Goal: Transaction & Acquisition: Register for event/course

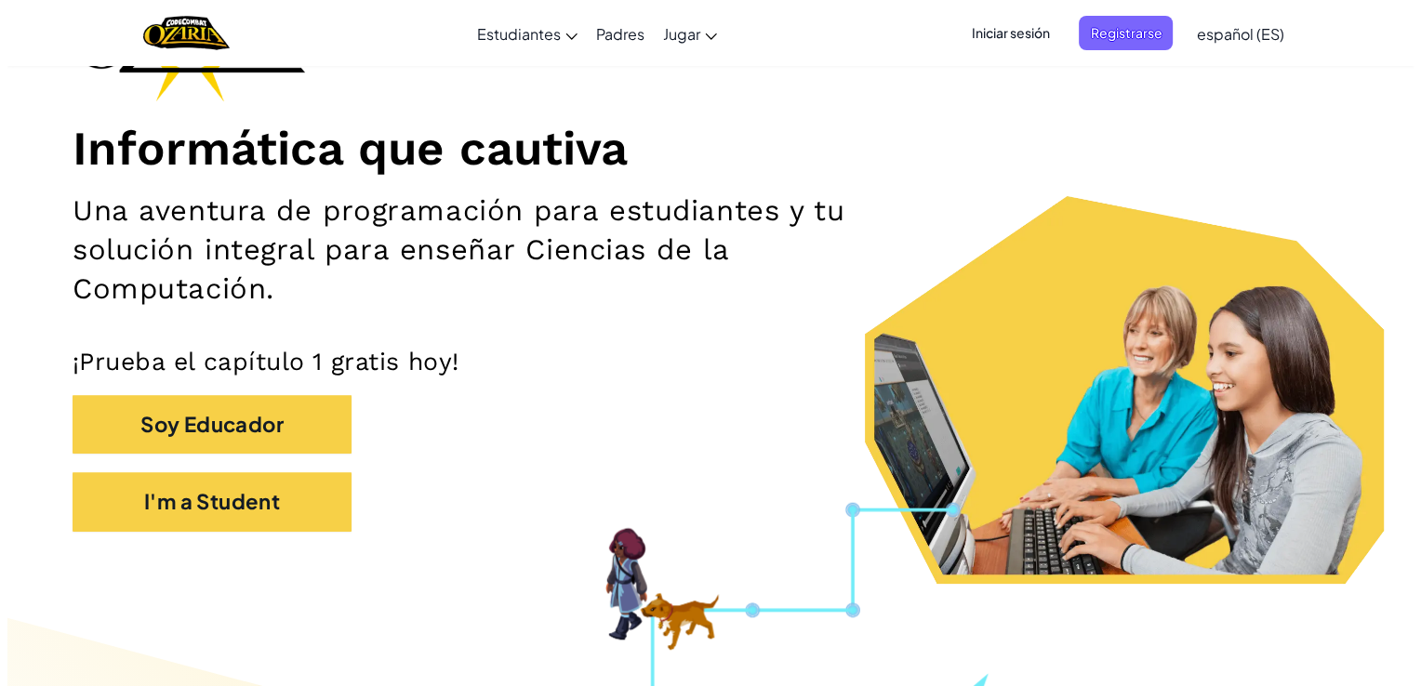
scroll to position [180, 0]
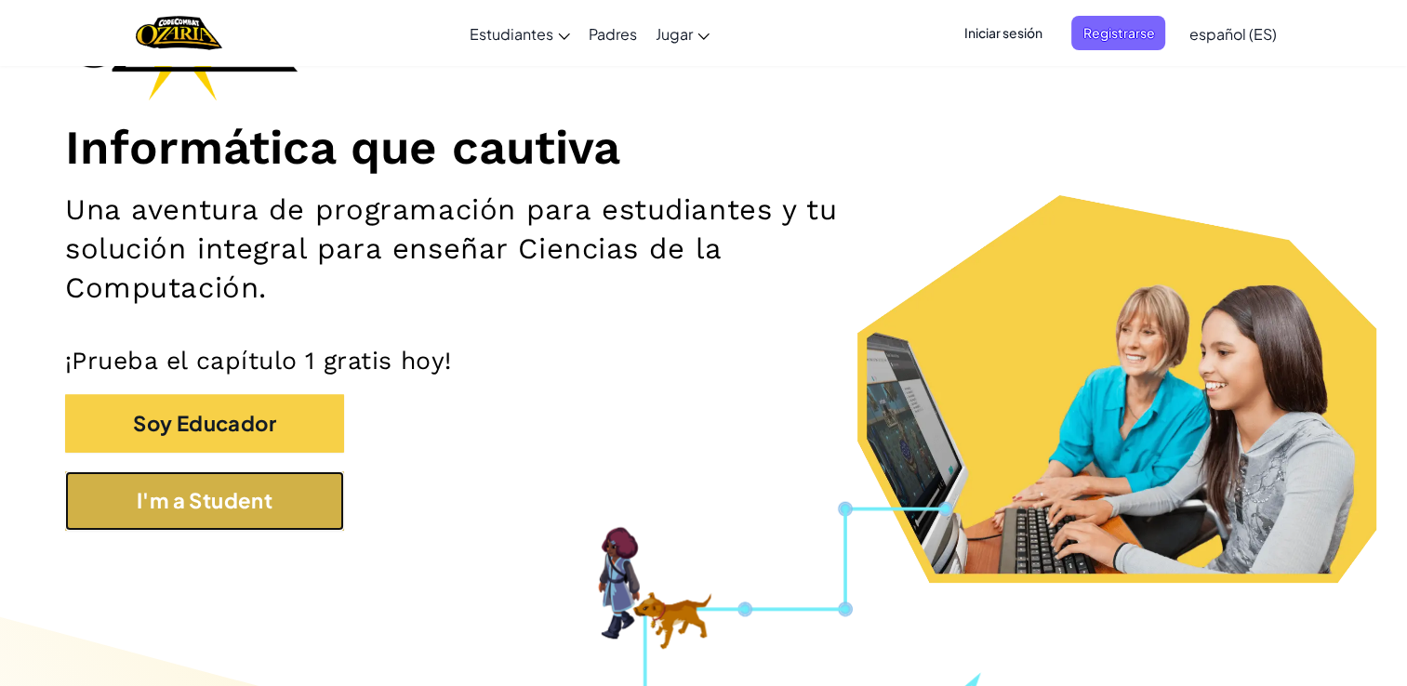
click at [234, 487] on button "I'm a Student" at bounding box center [204, 500] width 279 height 59
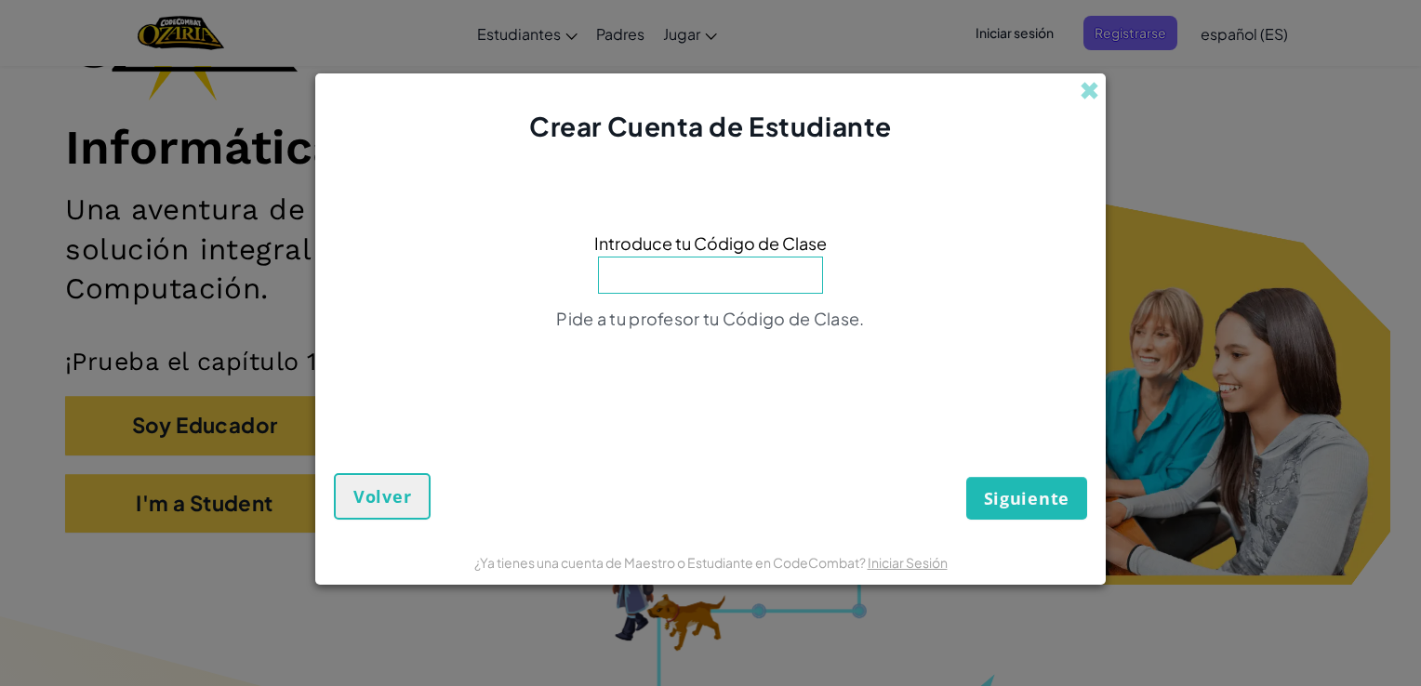
click at [698, 265] on input at bounding box center [710, 275] width 225 height 37
type input "PaintKeyGame"
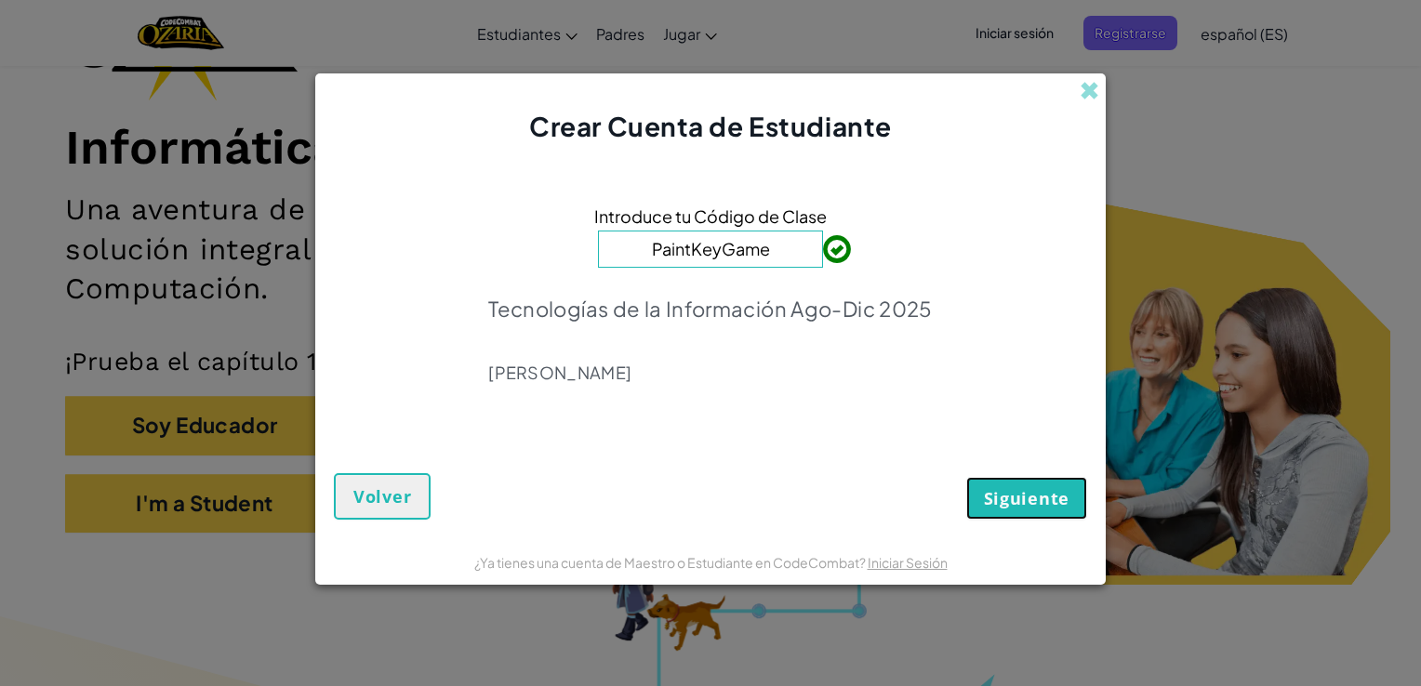
click at [1042, 487] on span "Siguiente" at bounding box center [1027, 498] width 86 height 22
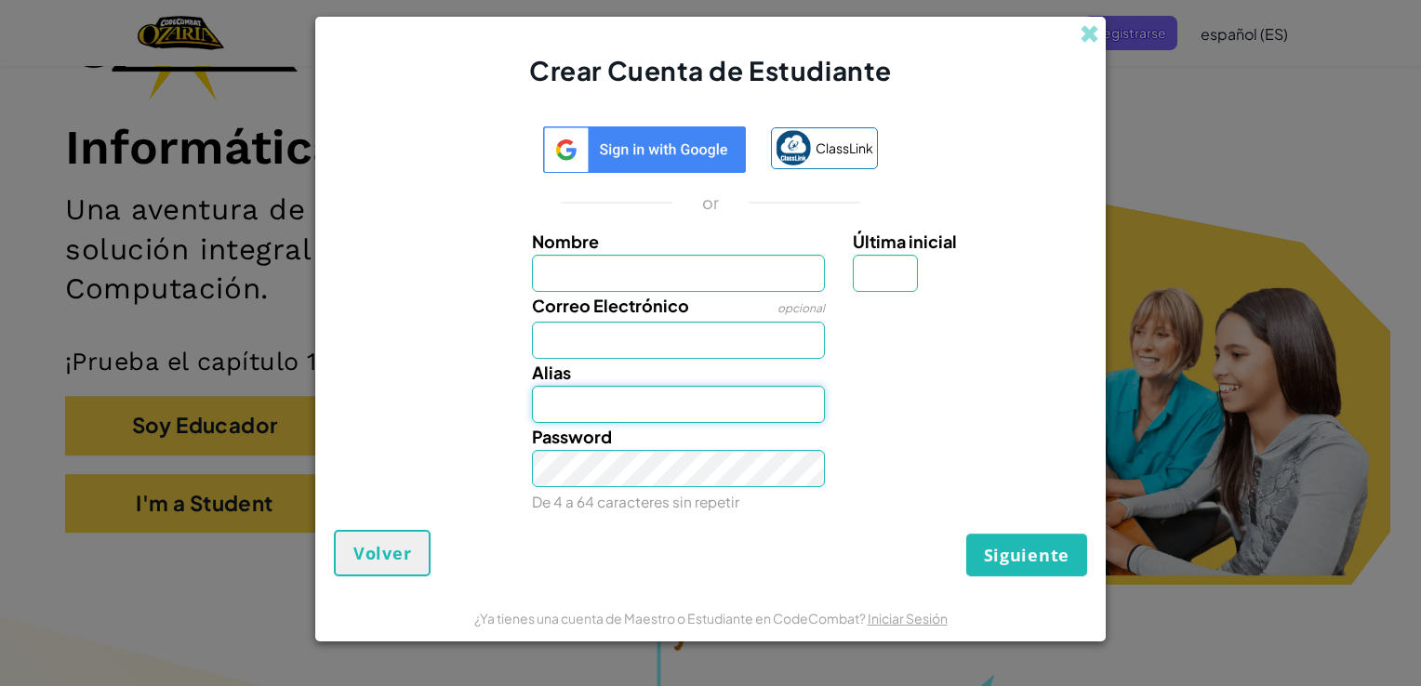
type input "[EMAIL_ADDRESS][DOMAIN_NAME]"
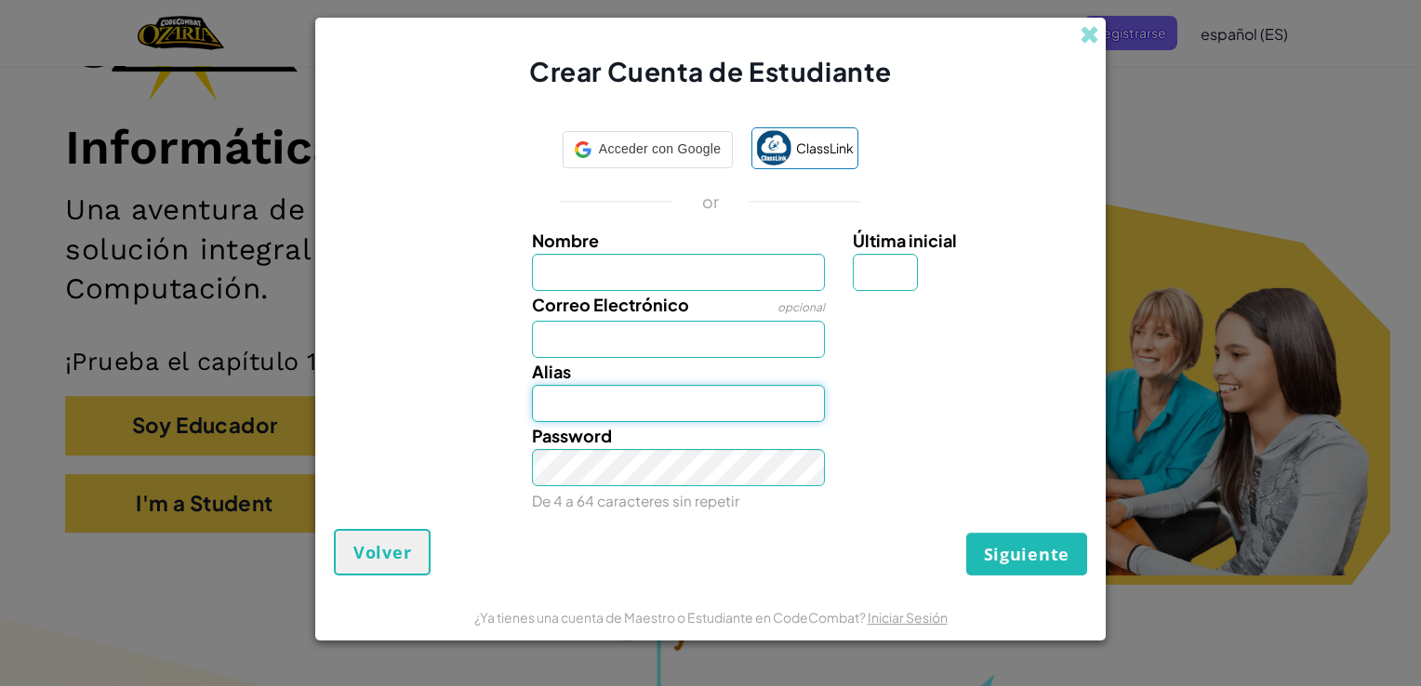
type input "[EMAIL_ADDRESS][DOMAIN_NAME]"
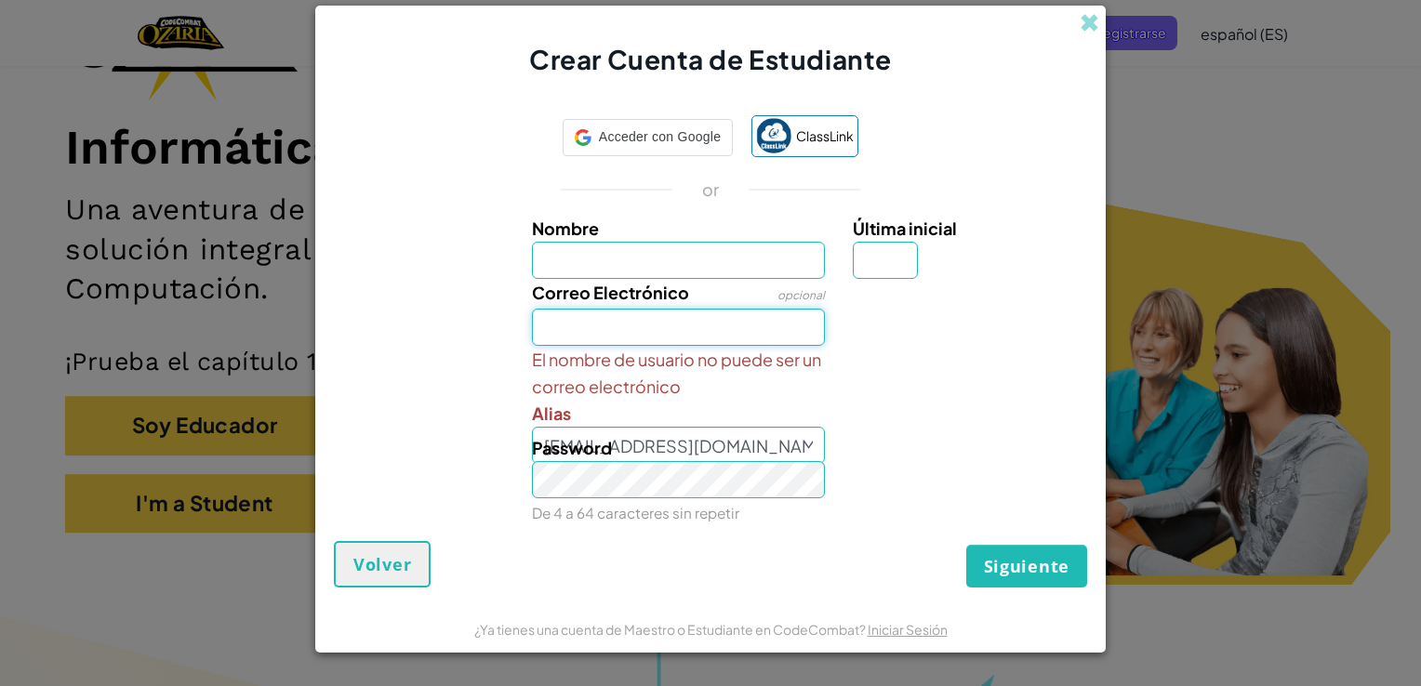
click at [625, 321] on input "Correo Electrónico" at bounding box center [679, 327] width 294 height 37
click at [629, 267] on input "Nombre" at bounding box center [679, 260] width 294 height 37
type input "lunamaris"
type input "[EMAIL_ADDRESS][DOMAIN_NAME]"
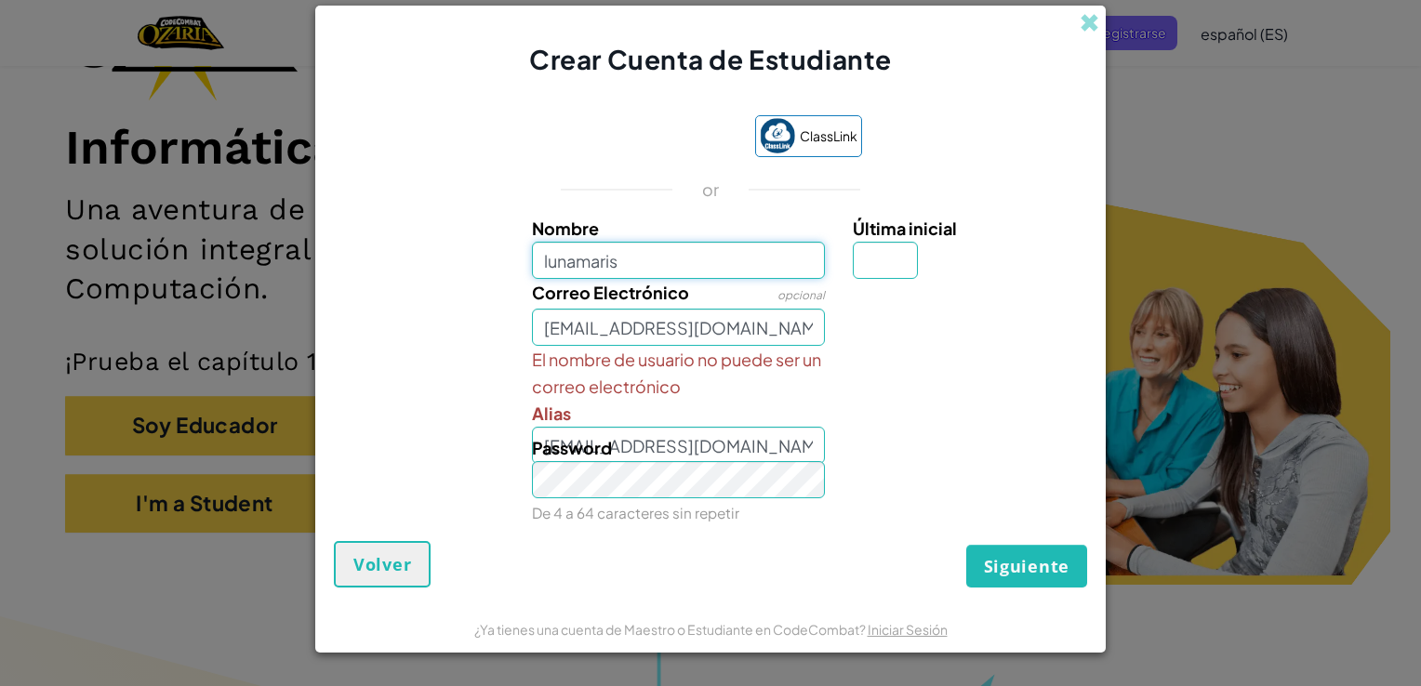
type input "Lunamaris"
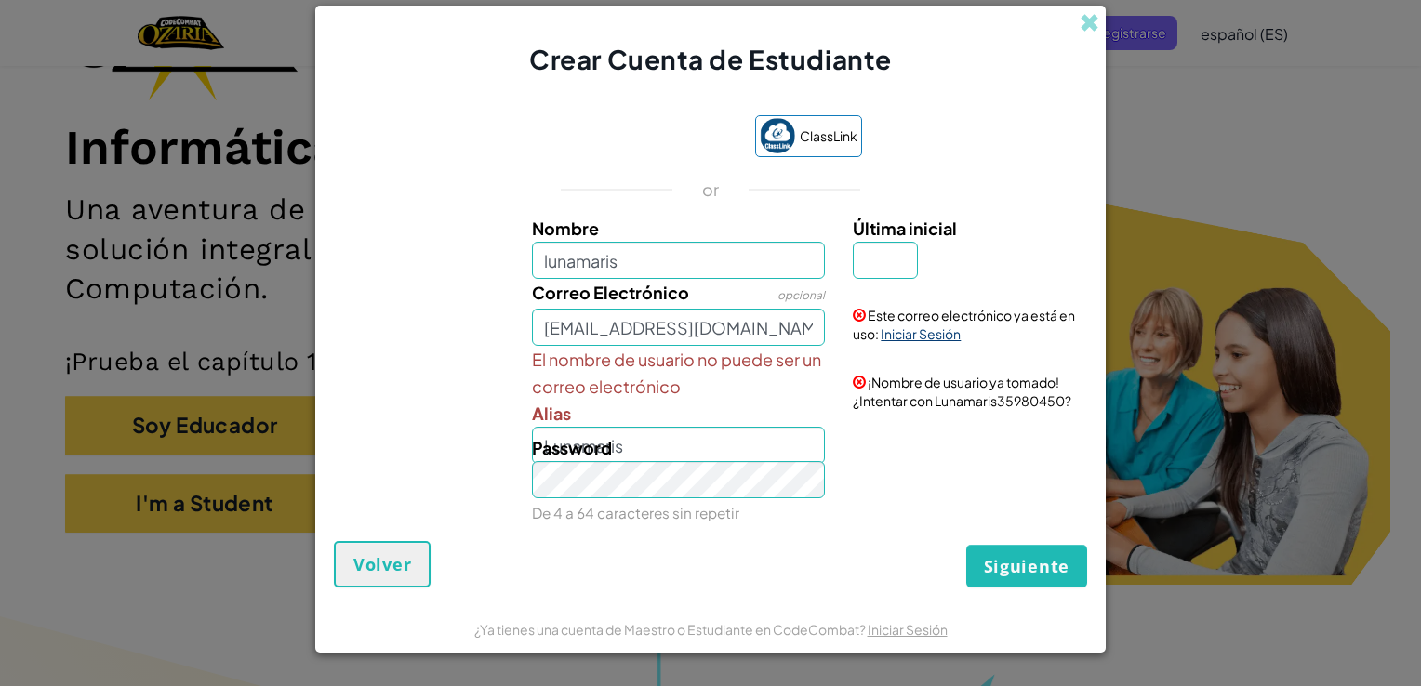
click at [911, 338] on link "Iniciar Sesión" at bounding box center [921, 333] width 80 height 17
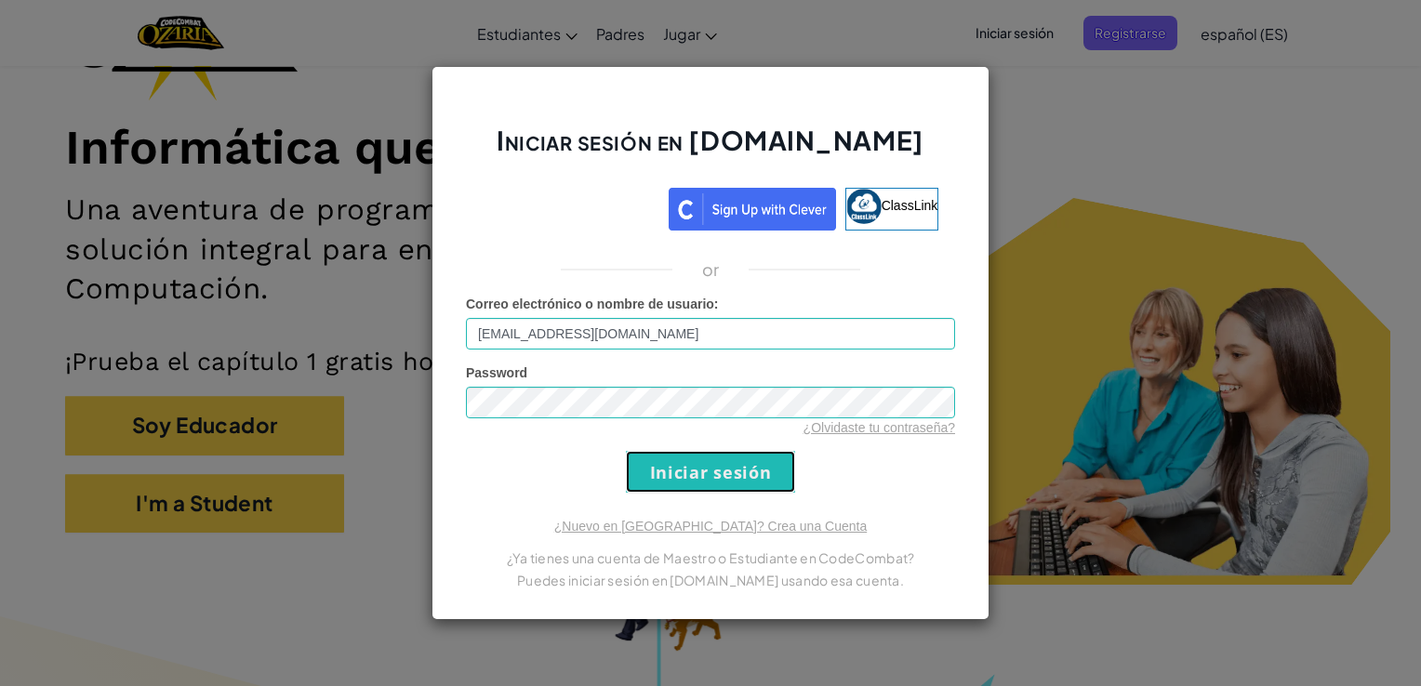
click at [695, 458] on input "Iniciar sesión" at bounding box center [710, 472] width 169 height 42
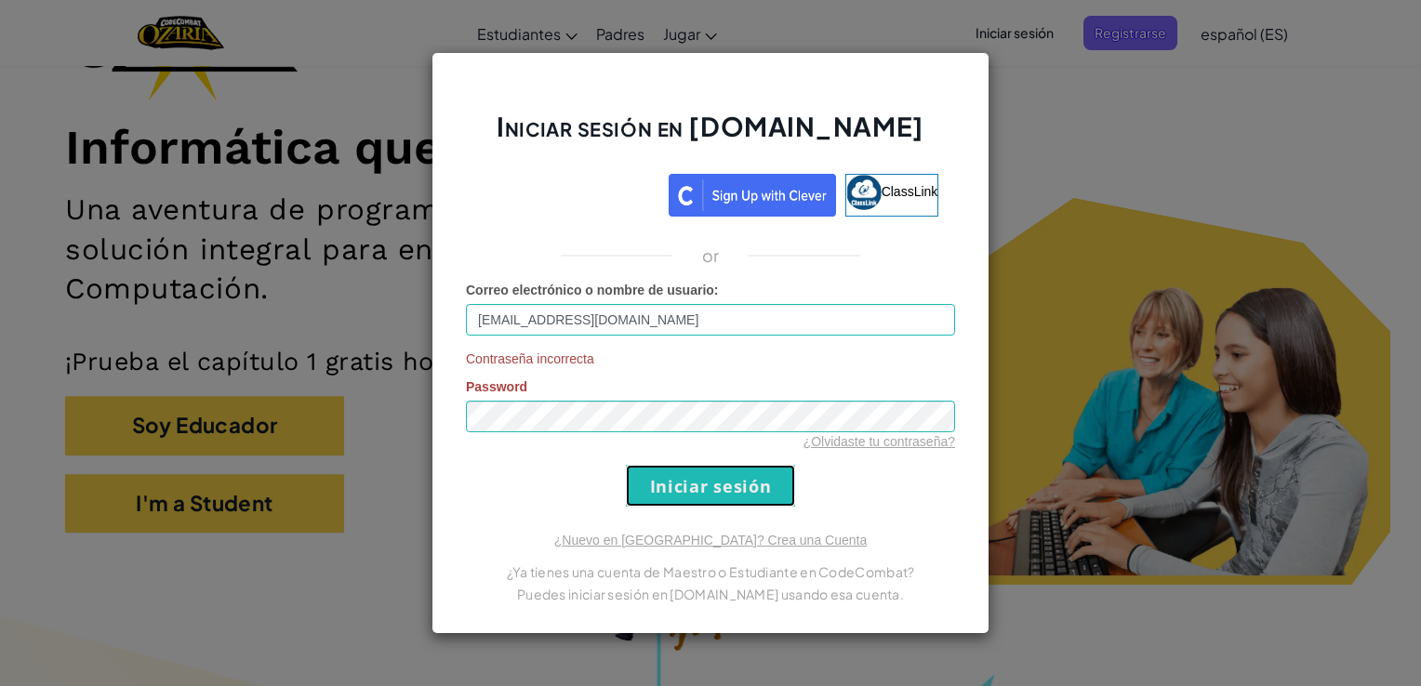
click at [695, 500] on input "Iniciar sesión" at bounding box center [710, 486] width 169 height 42
click at [655, 314] on input "[EMAIL_ADDRESS][DOMAIN_NAME]" at bounding box center [710, 320] width 489 height 32
click at [688, 488] on input "Iniciar sesión" at bounding box center [710, 486] width 169 height 42
